Goal: Information Seeking & Learning: Learn about a topic

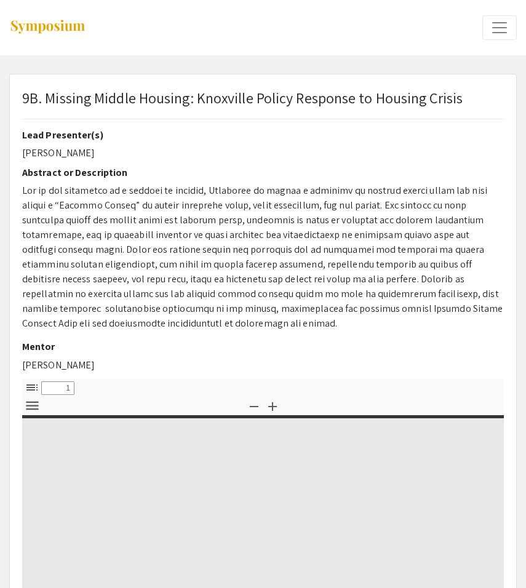
select select "custom"
type input "0"
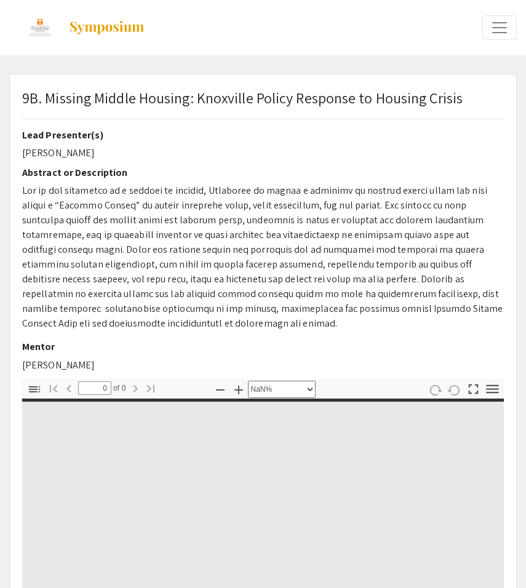
select select "auto"
type input "1"
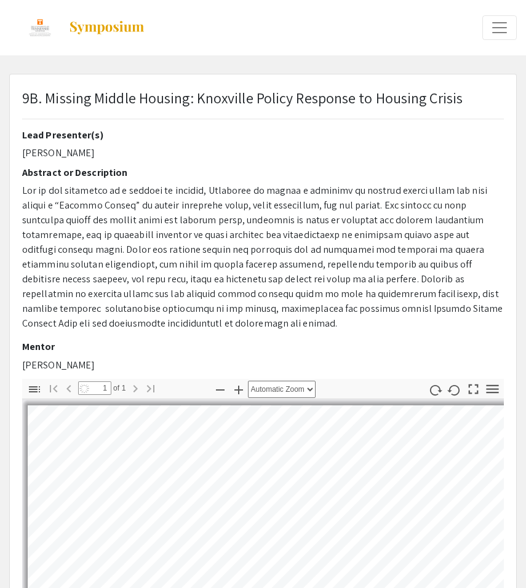
select select "auto"
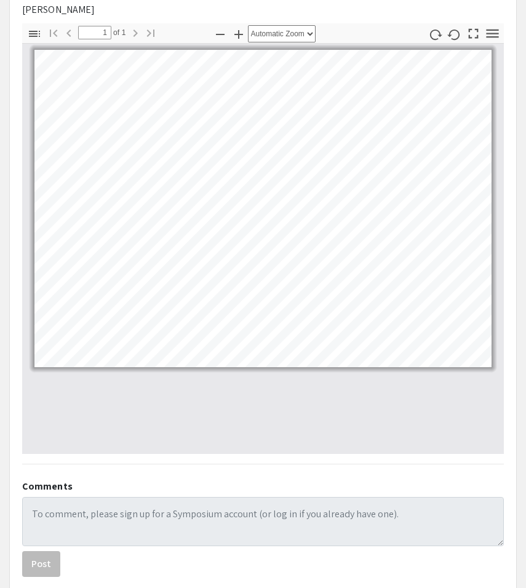
scroll to position [525, 0]
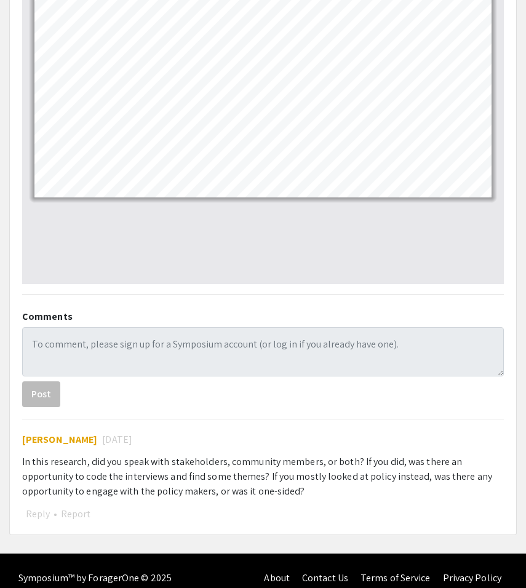
click at [76, 433] on span "[PERSON_NAME]" at bounding box center [59, 439] width 75 height 13
click at [31, 432] on div "[PERSON_NAME] [DATE]" at bounding box center [262, 439] width 481 height 15
click at [36, 433] on span "[PERSON_NAME]" at bounding box center [59, 439] width 75 height 13
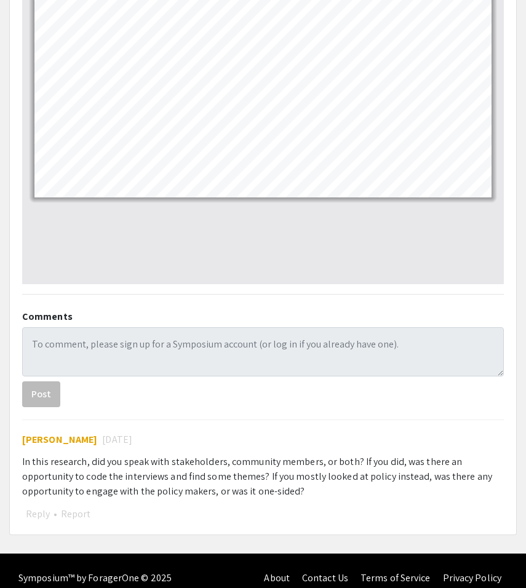
click at [85, 433] on span "[PERSON_NAME]" at bounding box center [59, 439] width 75 height 13
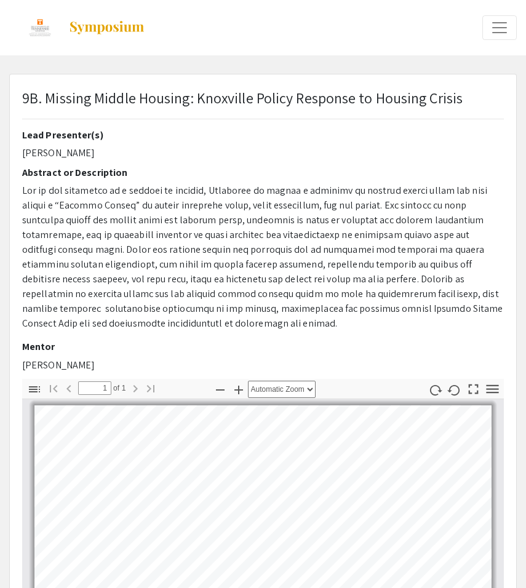
click at [488, 29] on button "Expand or Collapse Menu" at bounding box center [499, 27] width 34 height 25
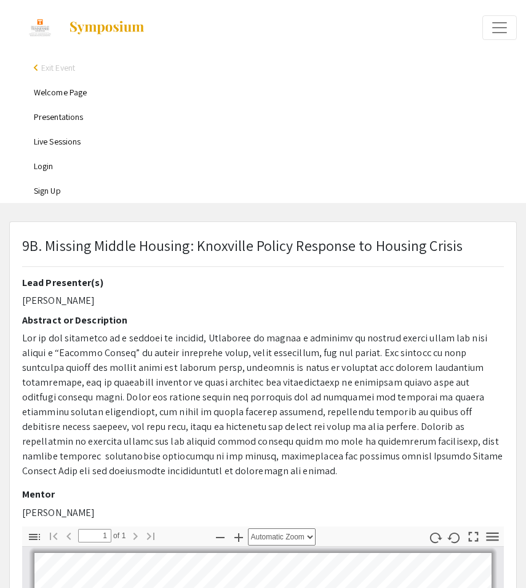
click at [43, 65] on span "Exit Event" at bounding box center [58, 67] width 34 height 11
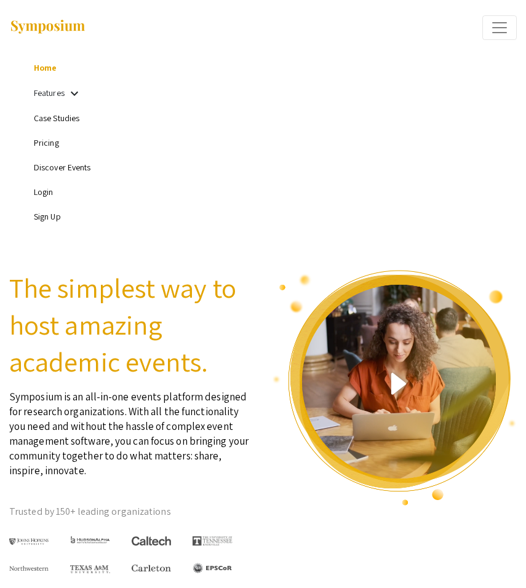
click at [500, 23] on span "Expand or Collapse Menu" at bounding box center [499, 27] width 18 height 18
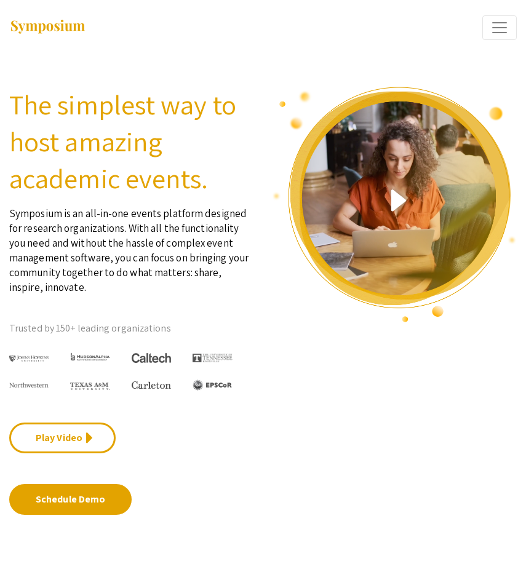
click at [500, 23] on span "Expand or Collapse Menu" at bounding box center [499, 27] width 18 height 18
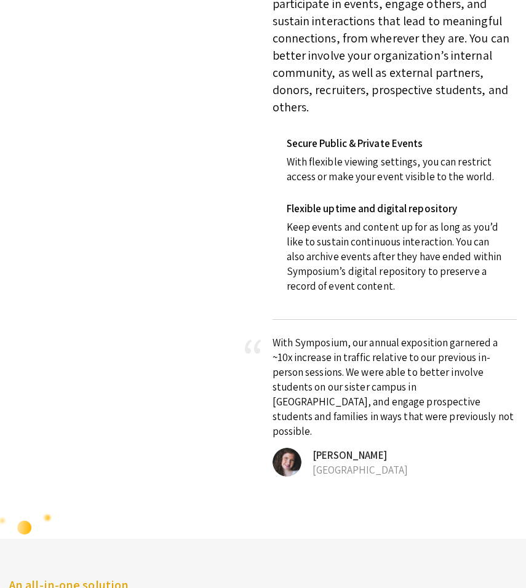
scroll to position [2653, 0]
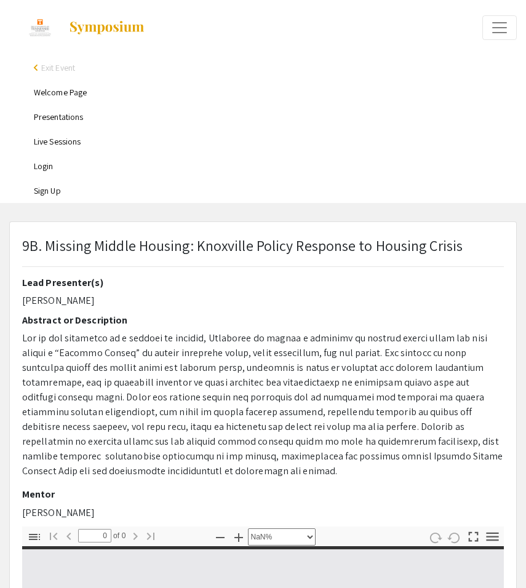
select select "auto"
type input "1"
